Goal: Information Seeking & Learning: Learn about a topic

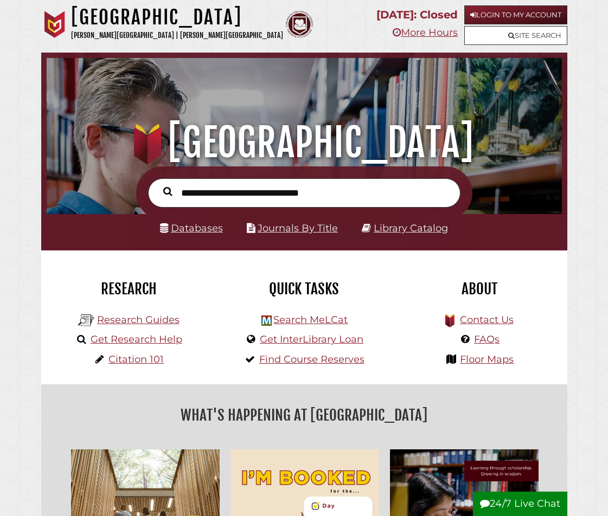
scroll to position [170, 510]
click at [192, 195] on input "text" at bounding box center [304, 192] width 312 height 29
type input "*"
type input "**********"
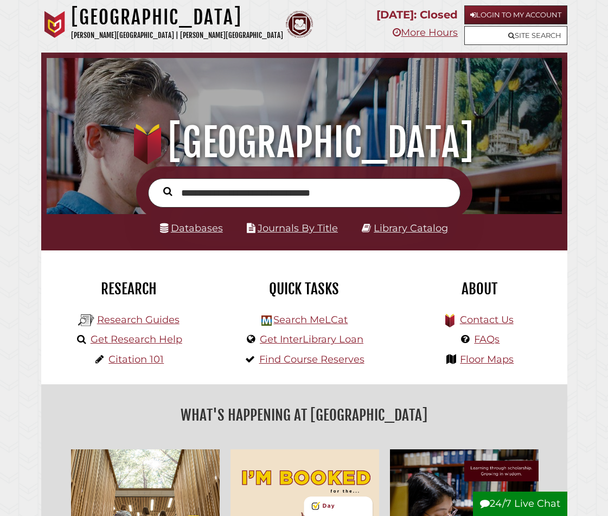
click at [158, 185] on button "Search" at bounding box center [168, 192] width 20 height 14
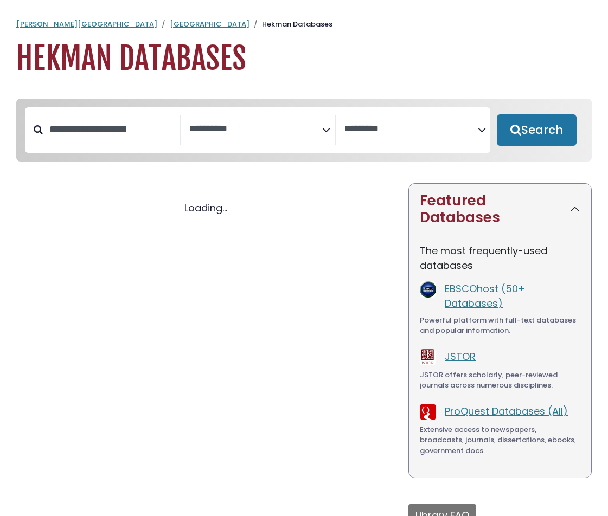
select select "Database Subject Filter"
select select "Database Vendors Filter"
select select "Database Subject Filter"
select select "Database Vendors Filter"
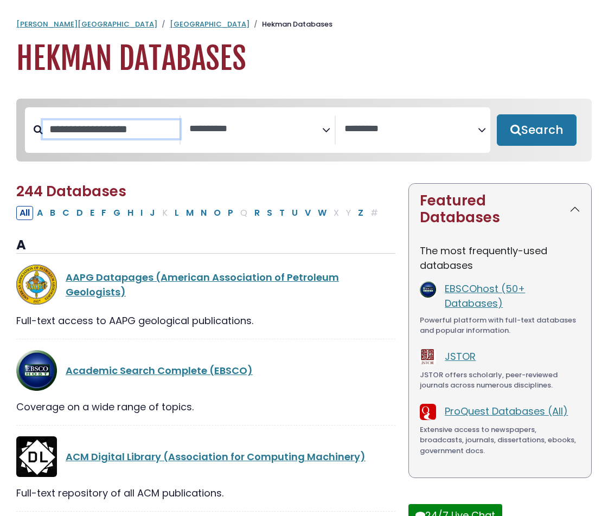
click at [98, 131] on input "Search database by title or keyword" at bounding box center [111, 129] width 137 height 18
type input "*****"
click at [497, 114] on button "Search" at bounding box center [537, 129] width 80 height 31
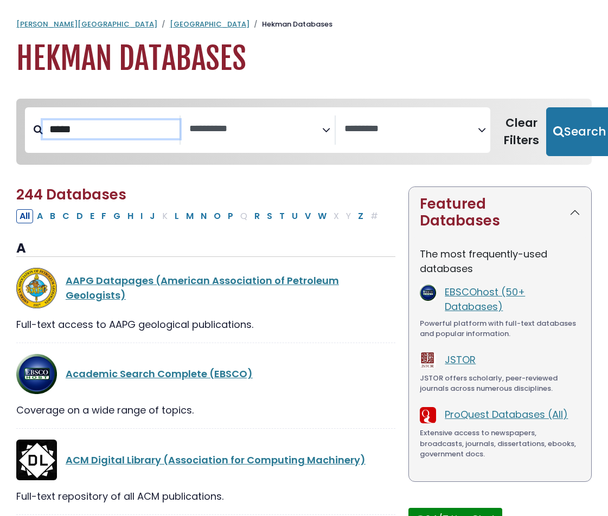
select select "Database Subject Filter"
select select "Database Vendors Filter"
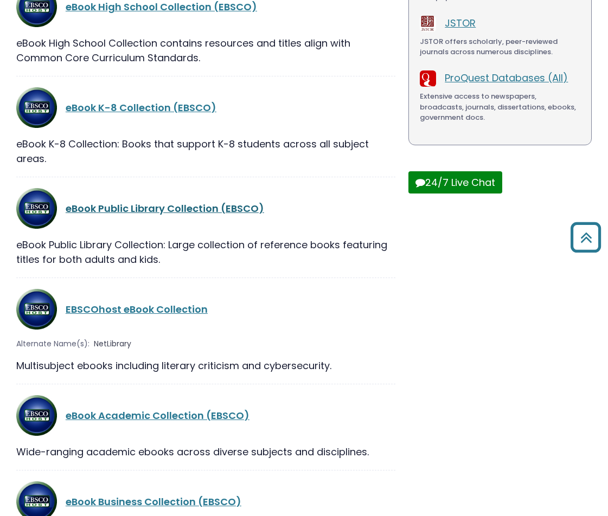
scroll to position [349, 0]
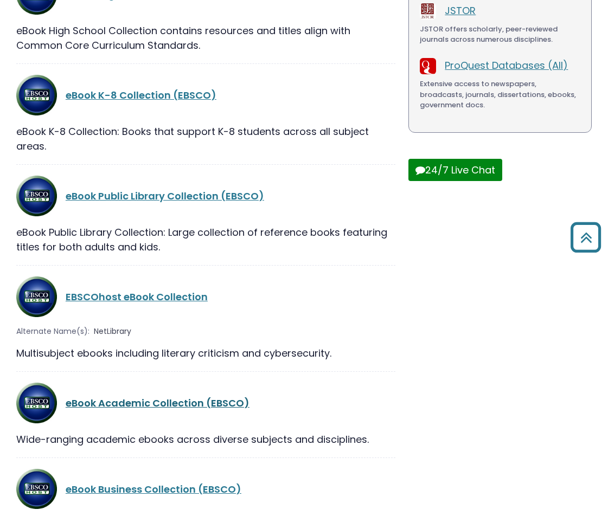
click at [157, 404] on link "eBook Academic Collection (EBSCO)" at bounding box center [158, 403] width 184 height 14
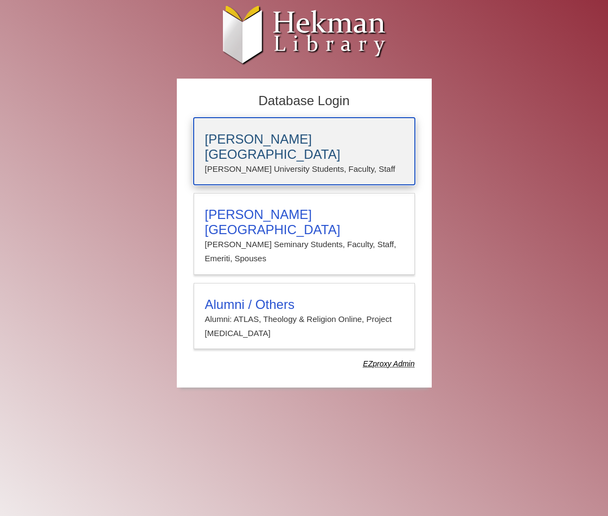
click at [256, 162] on p "Calvin University Students, Faculty, Staff" at bounding box center [304, 169] width 198 height 14
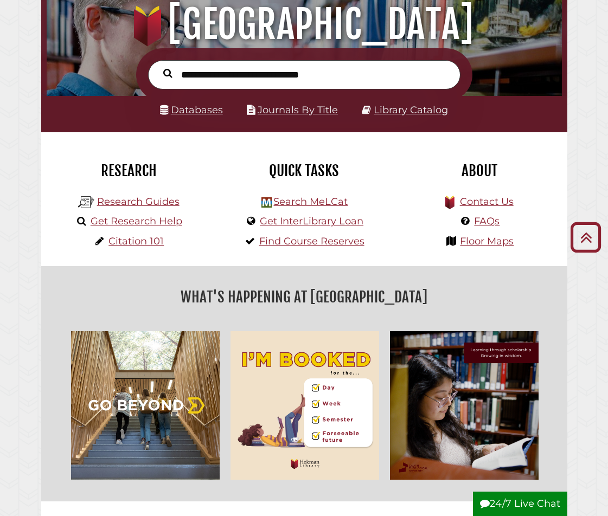
scroll to position [15, 0]
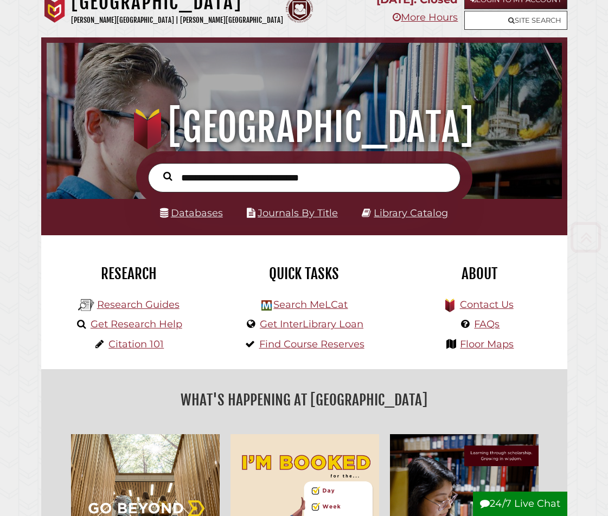
click at [233, 168] on input "text" at bounding box center [304, 177] width 312 height 29
type input "**********"
click at [158, 170] on button "Search" at bounding box center [168, 177] width 20 height 14
